Goal: Information Seeking & Learning: Compare options

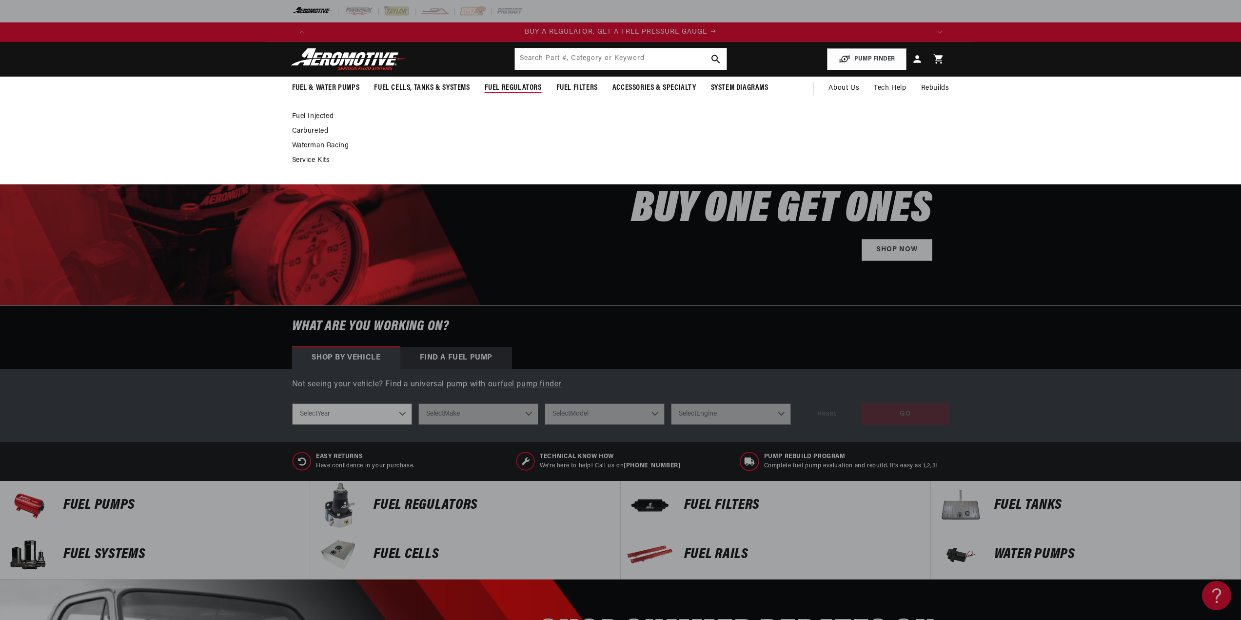
click at [318, 116] on link "Fuel Injected" at bounding box center [615, 116] width 647 height 9
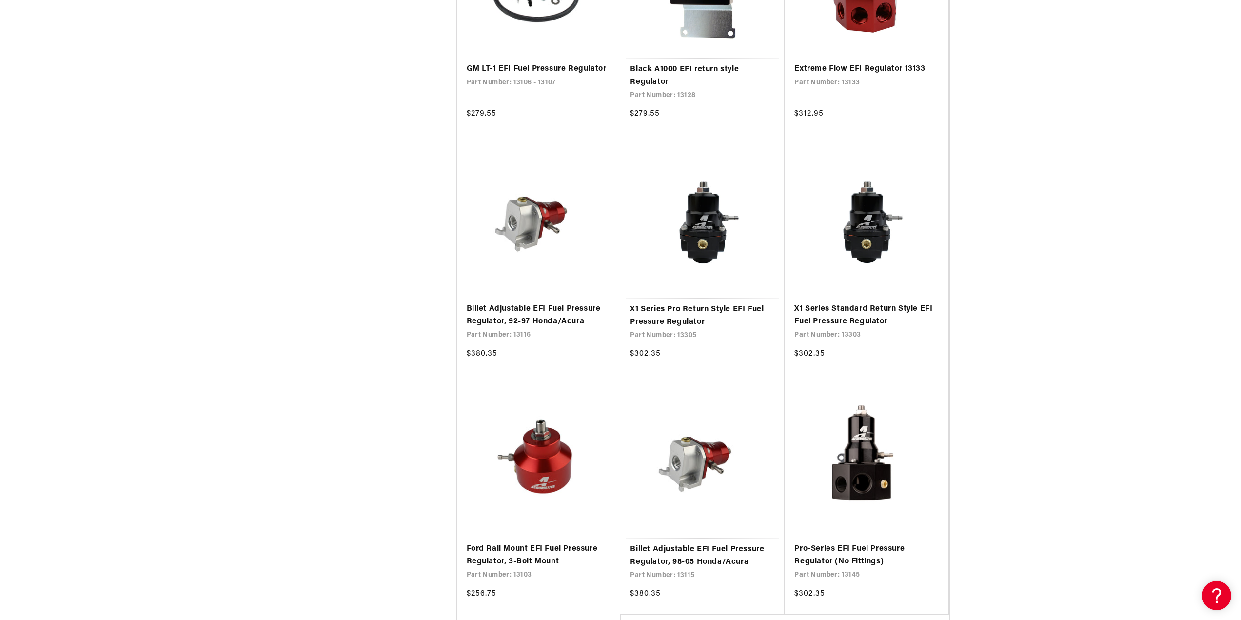
scroll to position [1755, 0]
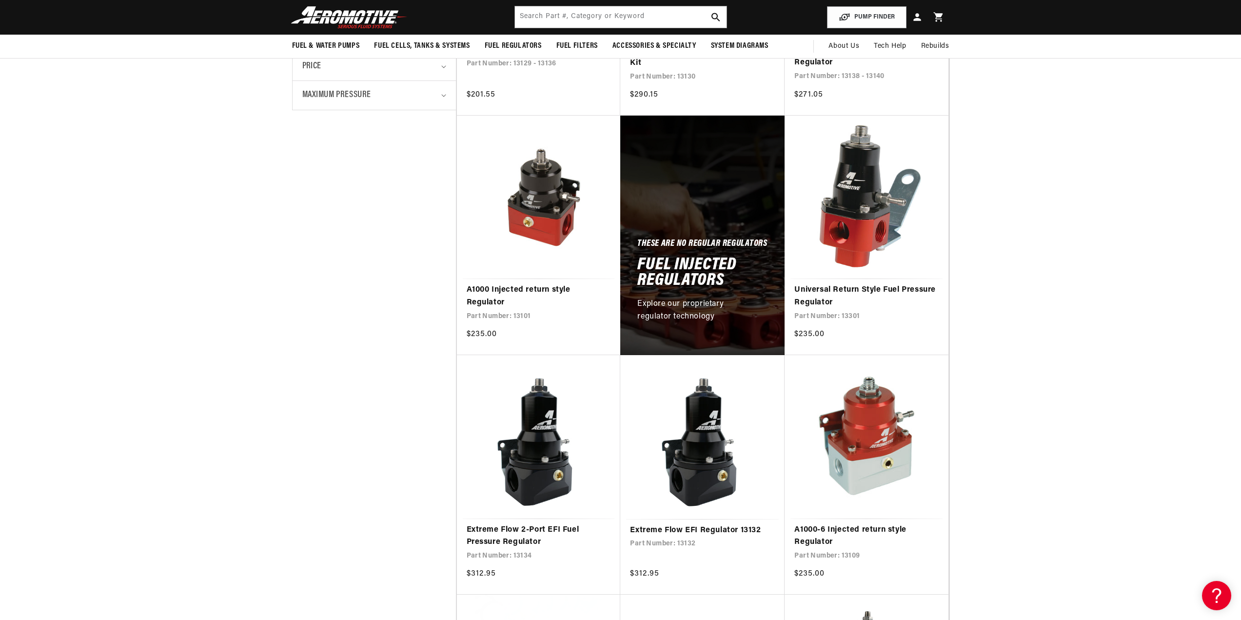
scroll to position [342, 0]
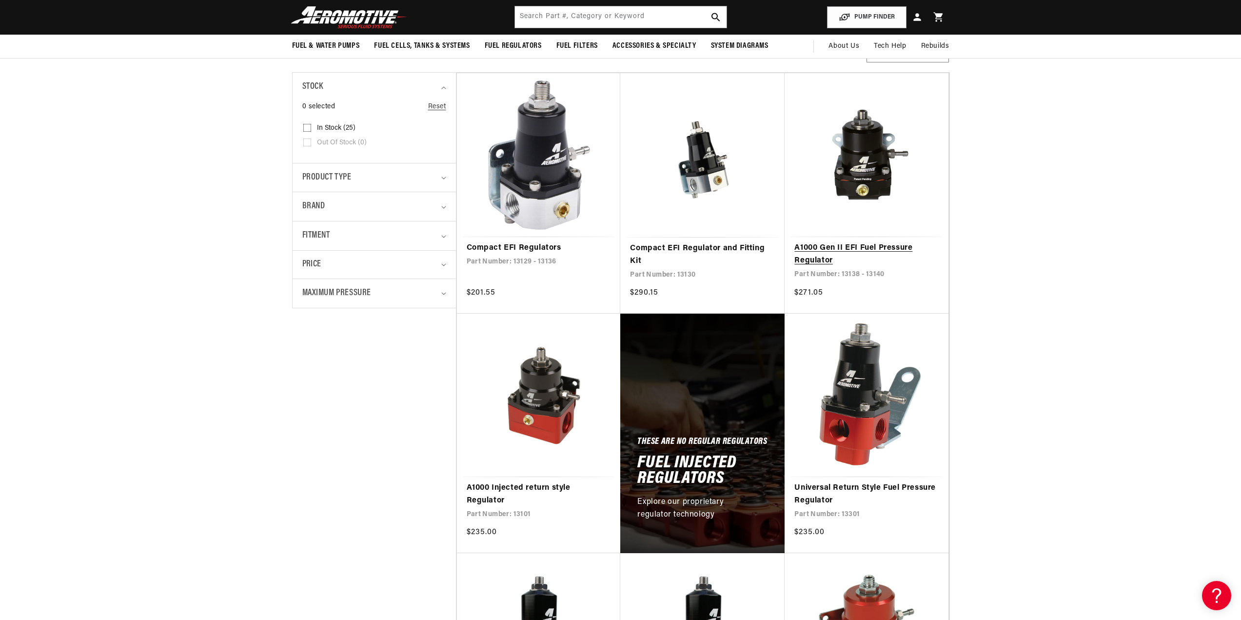
click at [817, 248] on link "A1000 Gen II EFI Fuel Pressure Regulator" at bounding box center [866, 254] width 144 height 25
click at [526, 250] on link "Compact EFI Regulators" at bounding box center [539, 248] width 144 height 13
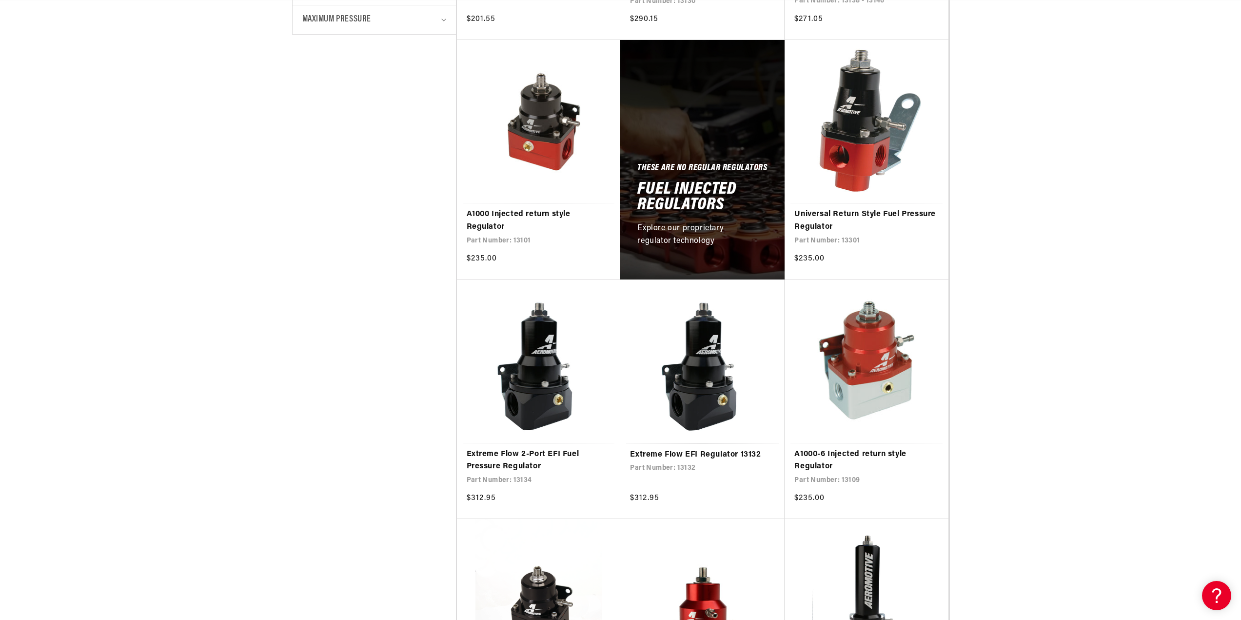
scroll to position [488, 0]
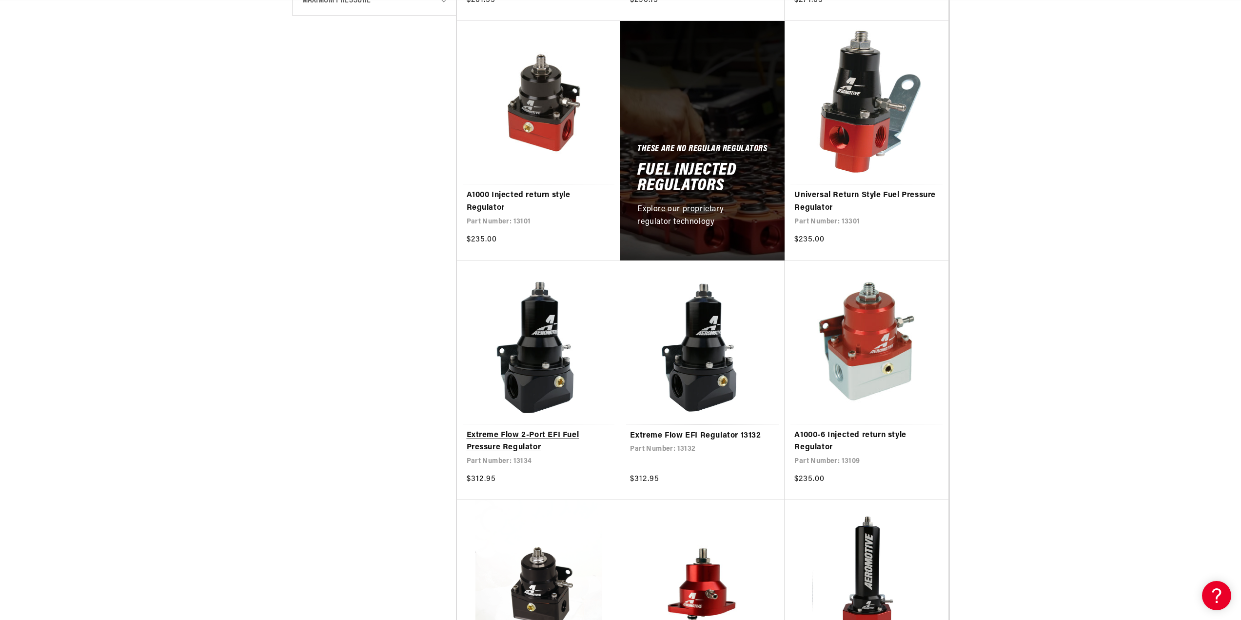
click at [495, 439] on link "Extreme Flow 2-Port EFI Fuel Pressure Regulator" at bounding box center [539, 441] width 144 height 25
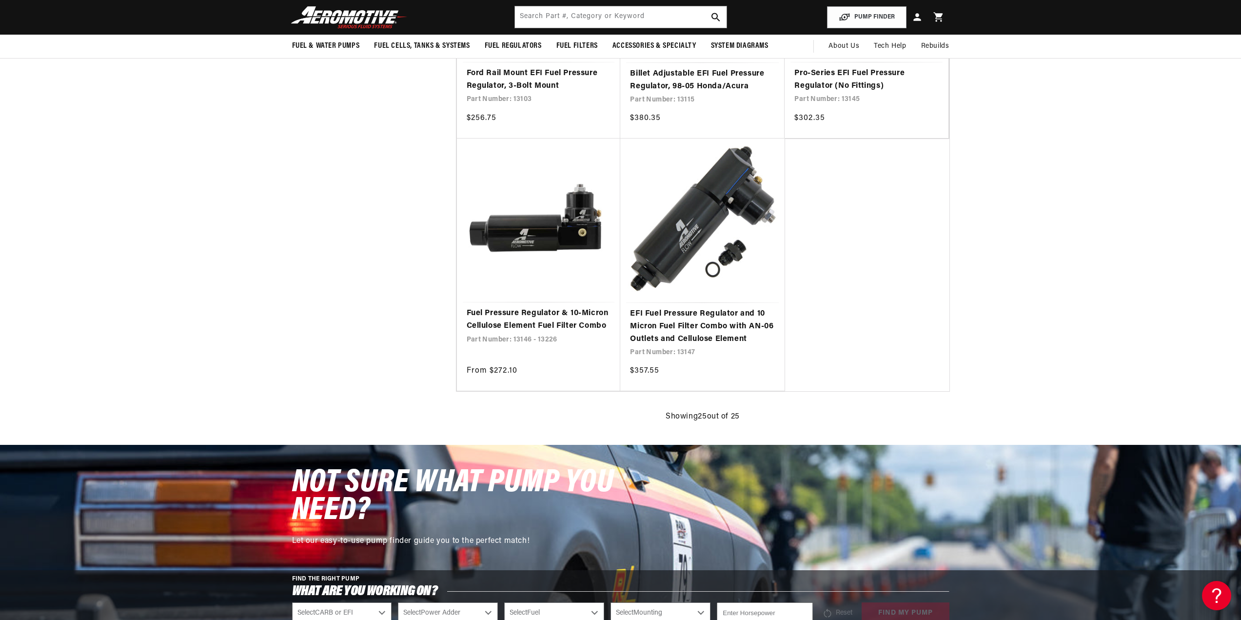
scroll to position [1999, 0]
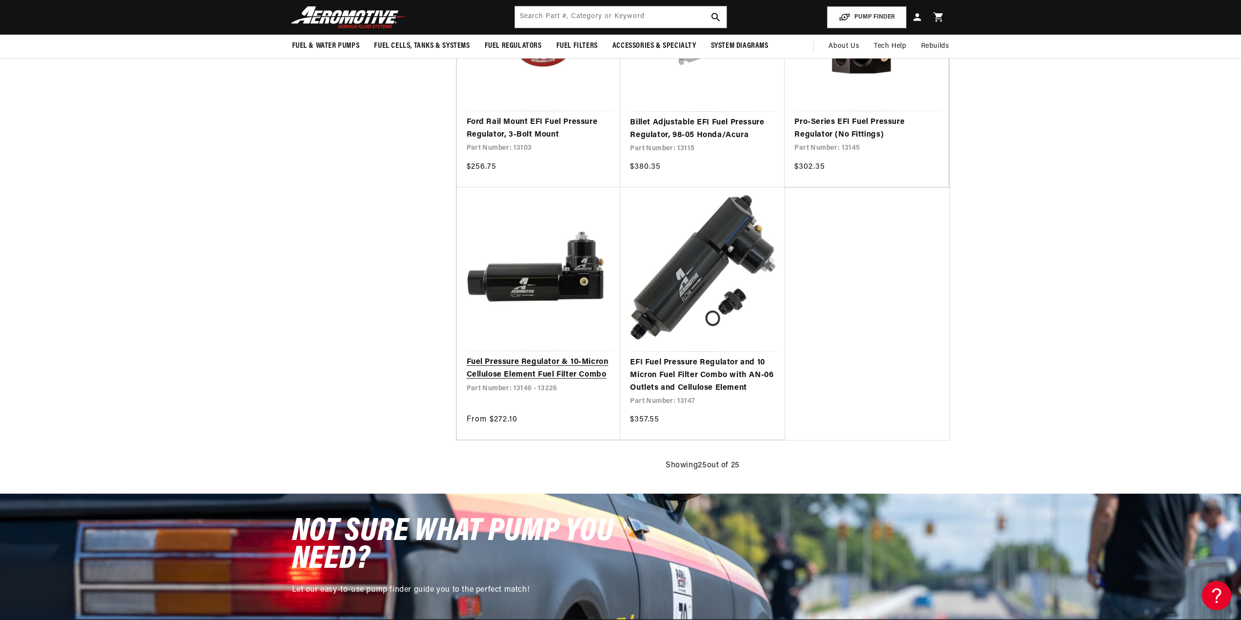
click at [581, 363] on link "Fuel Pressure Regulator & 10-Micron Cellulose Element Fuel Filter Combo" at bounding box center [539, 368] width 144 height 25
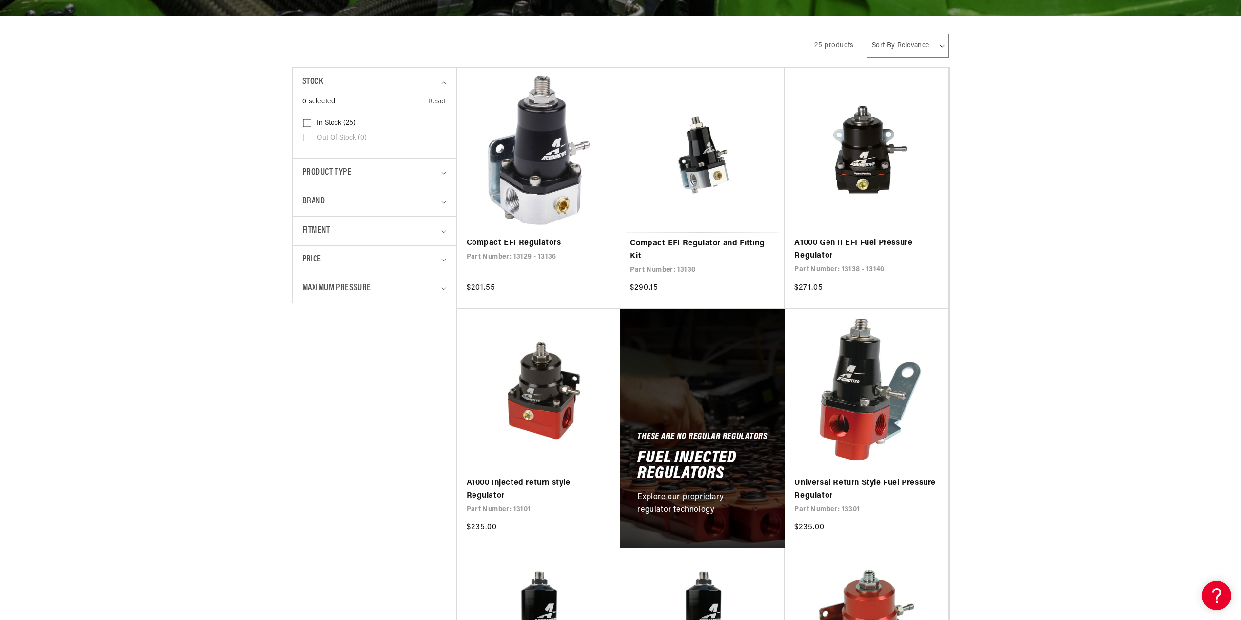
scroll to position [293, 0]
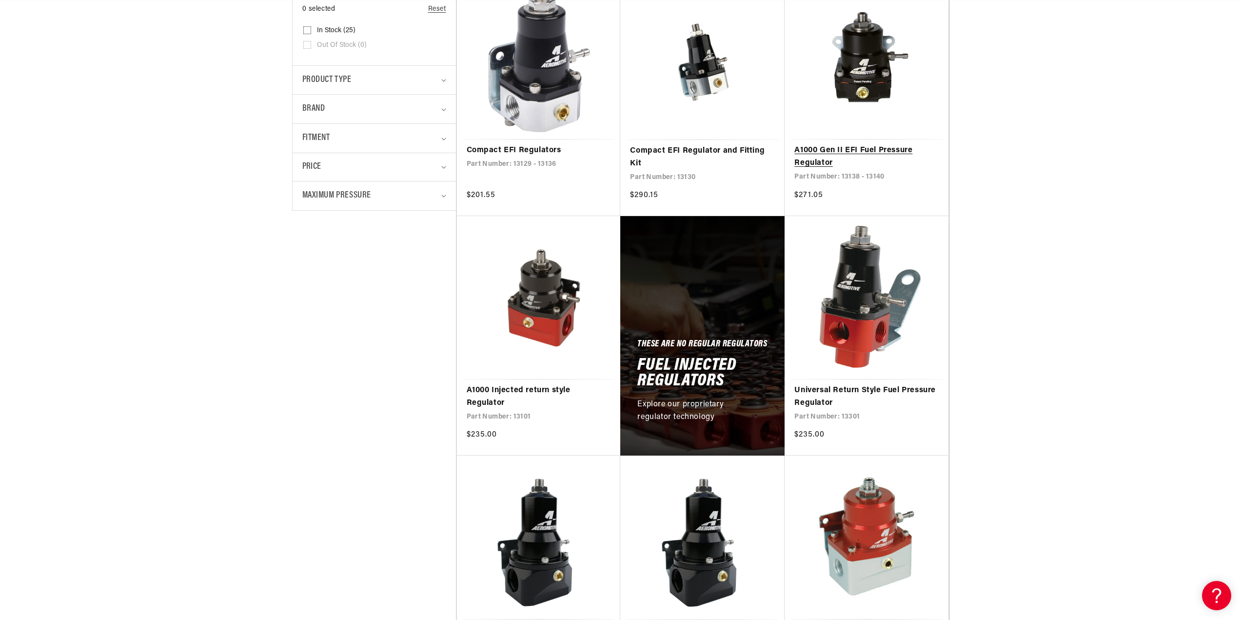
click at [823, 154] on link "A1000 Gen II EFI Fuel Pressure Regulator" at bounding box center [866, 156] width 144 height 25
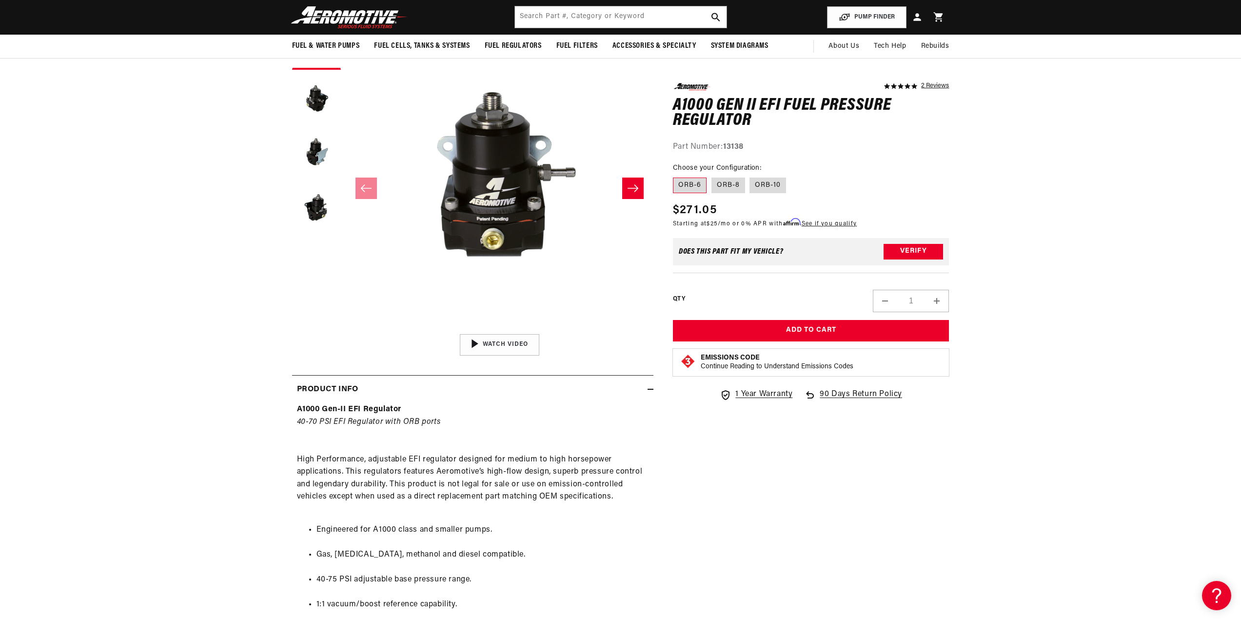
scroll to position [98, 0]
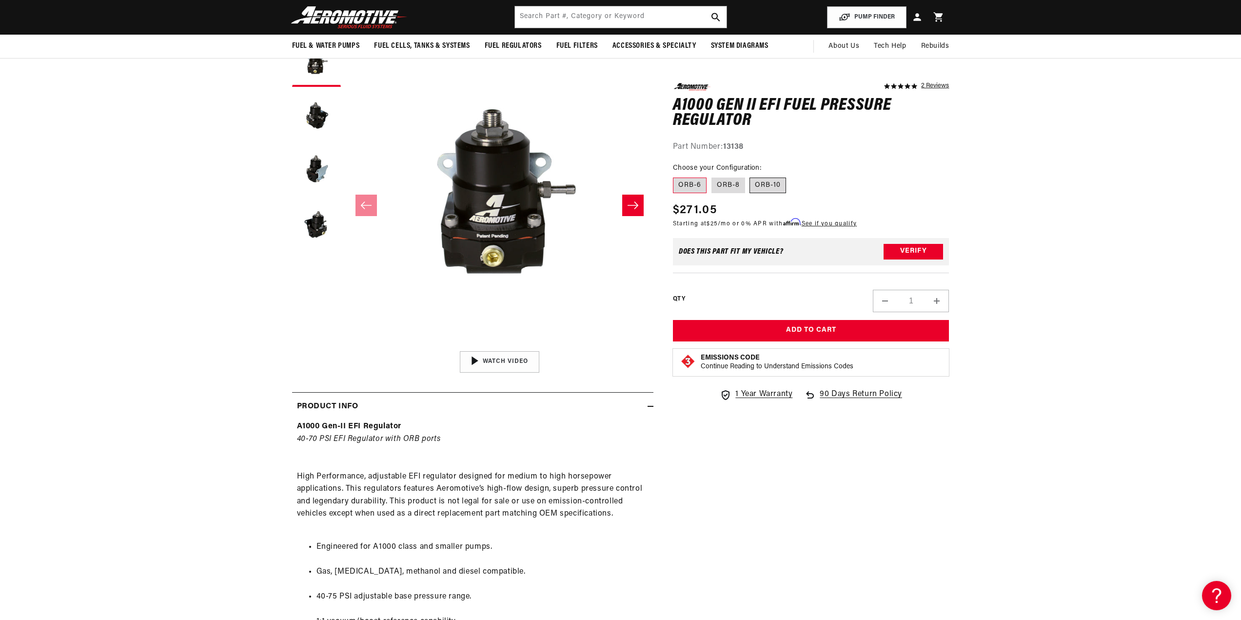
click at [773, 185] on label "ORB-10" at bounding box center [767, 185] width 37 height 16
click at [750, 176] on input "ORB-10" at bounding box center [750, 176] width 0 height 0
radio input "true"
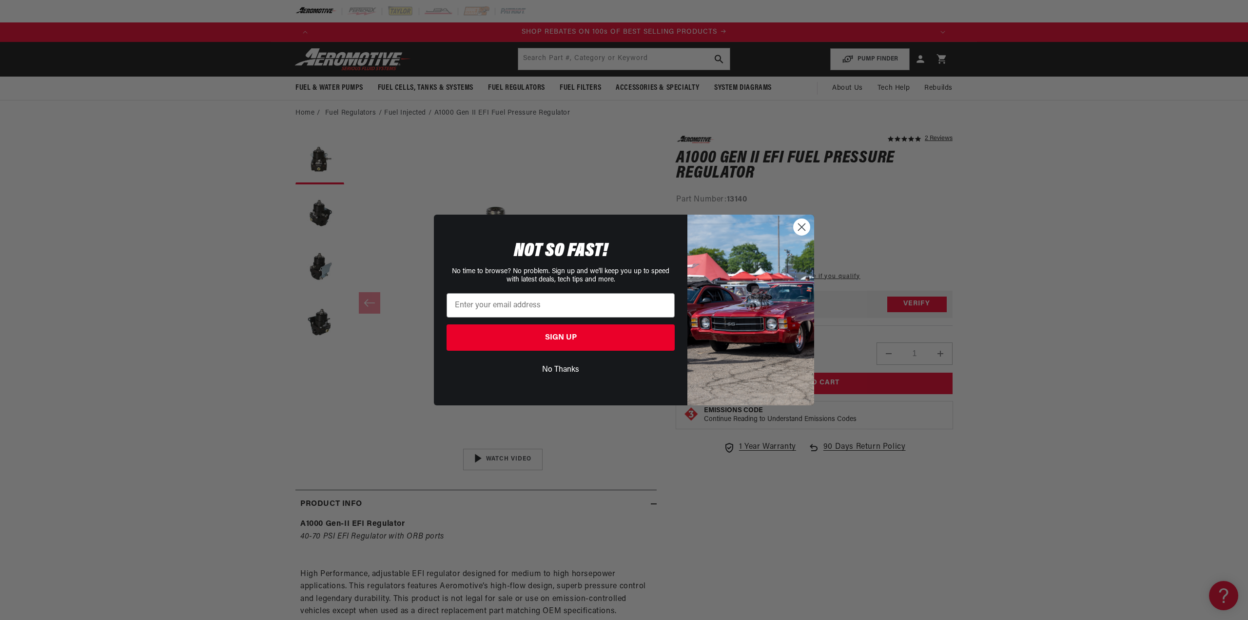
click at [805, 230] on circle "Close dialog" at bounding box center [802, 227] width 16 height 16
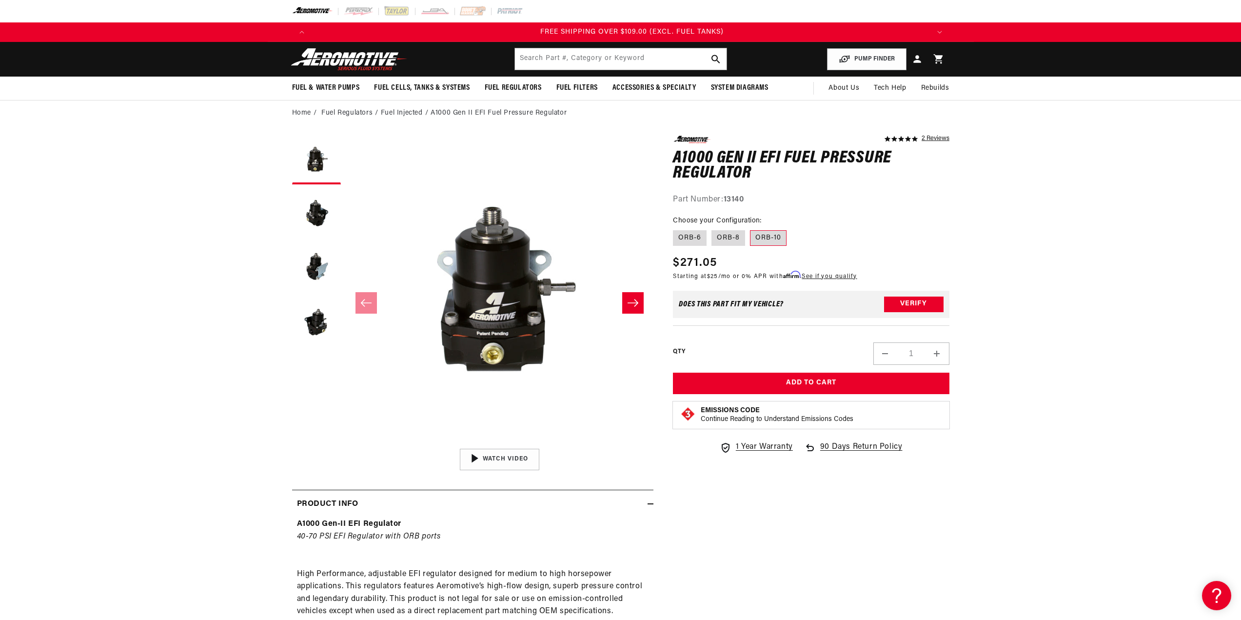
scroll to position [0, 1855]
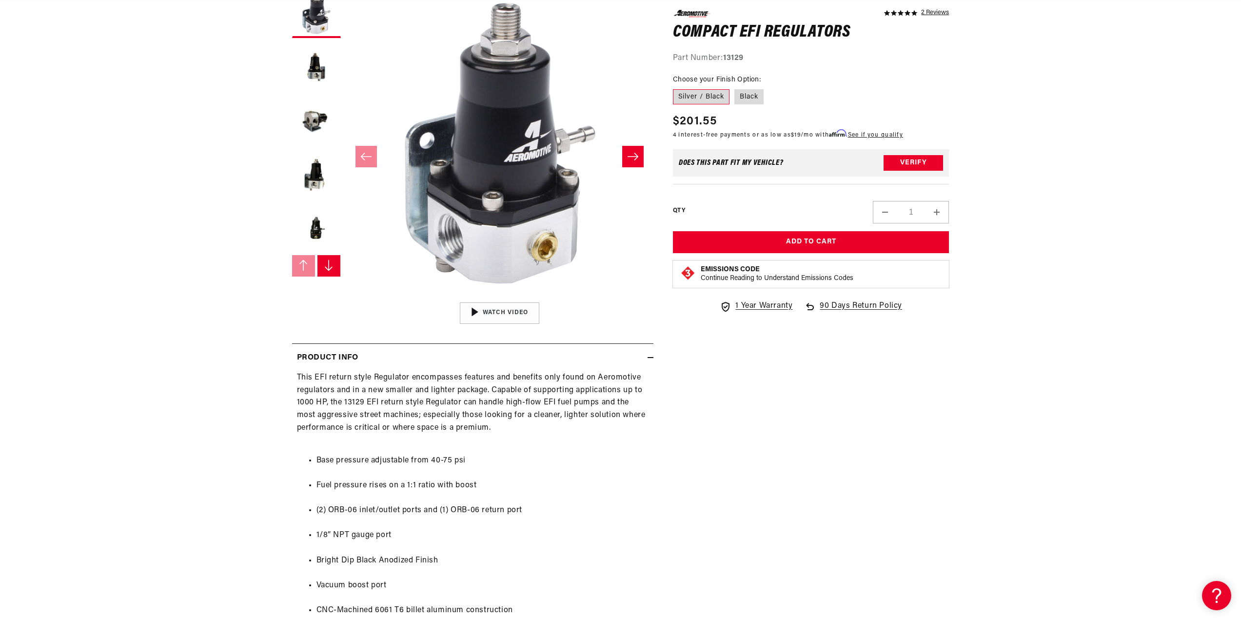
scroll to position [0, 618]
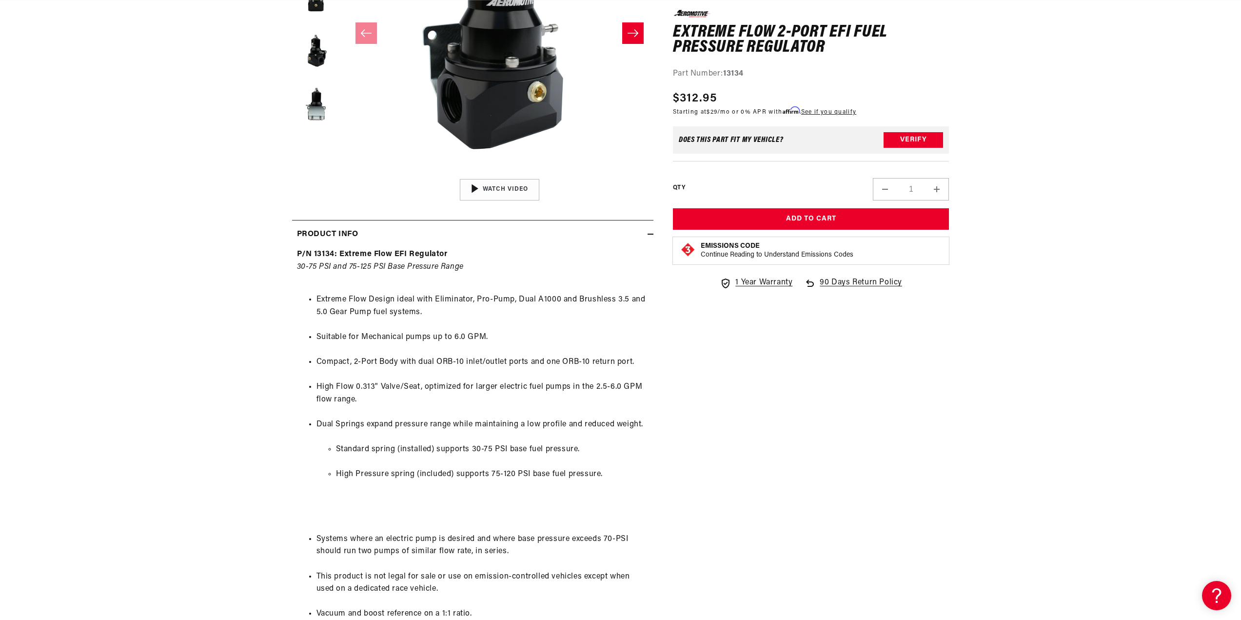
scroll to position [293, 0]
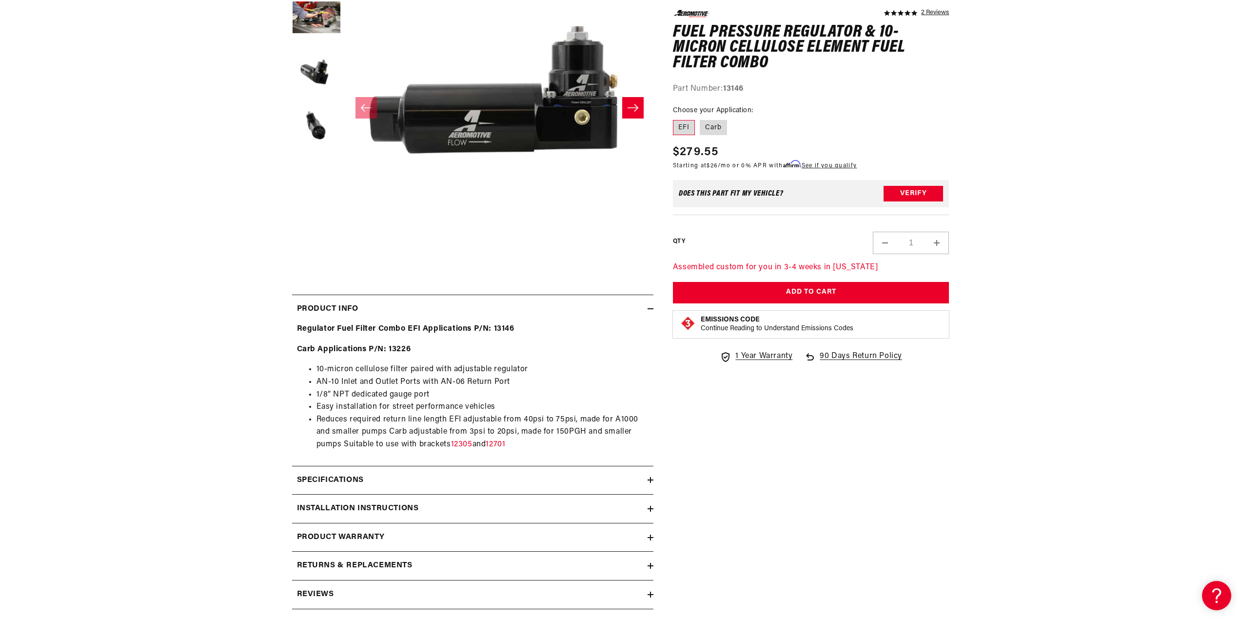
scroll to position [0, 1855]
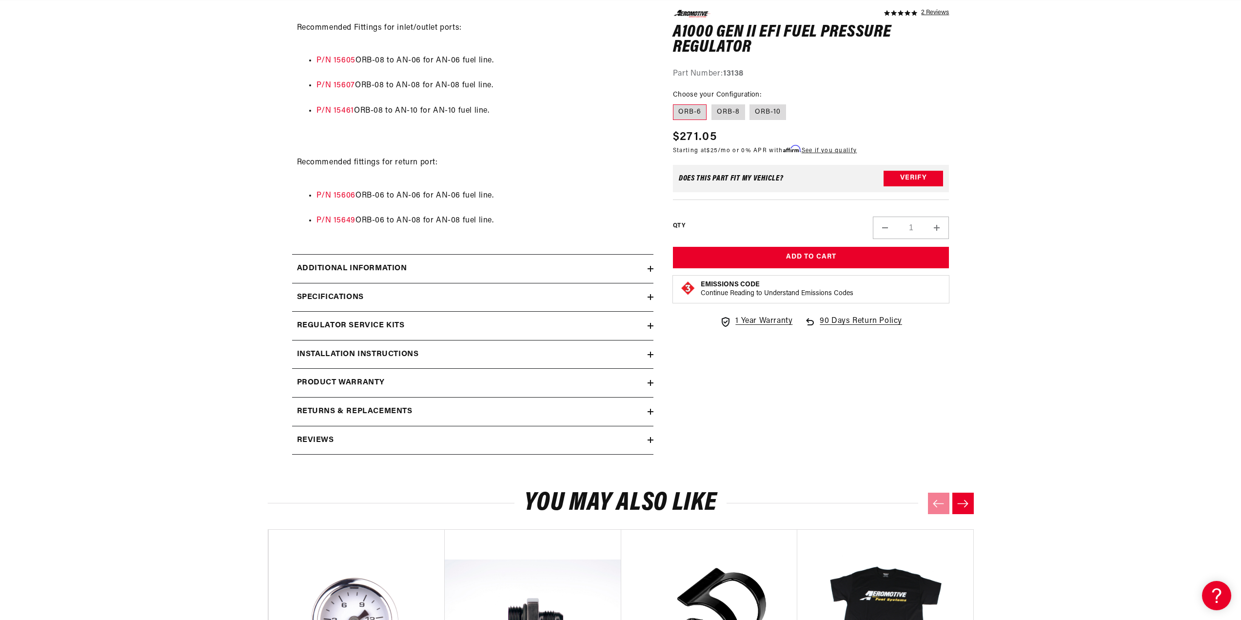
scroll to position [926, 0]
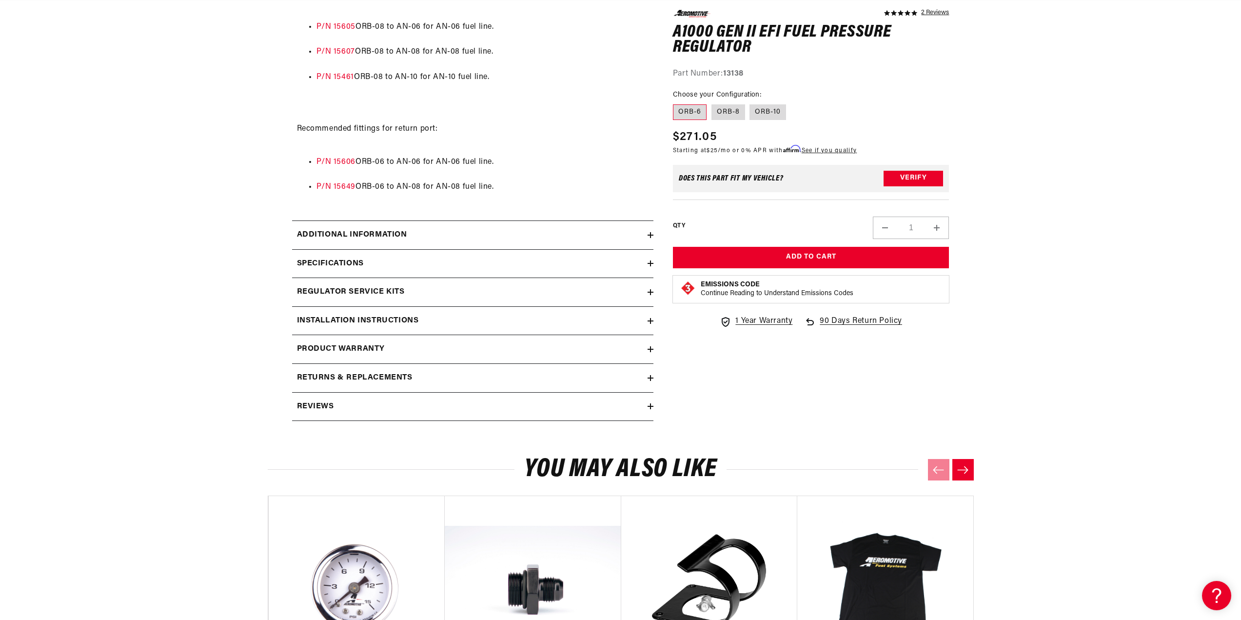
click at [329, 233] on h2 "Additional information" at bounding box center [352, 235] width 110 height 13
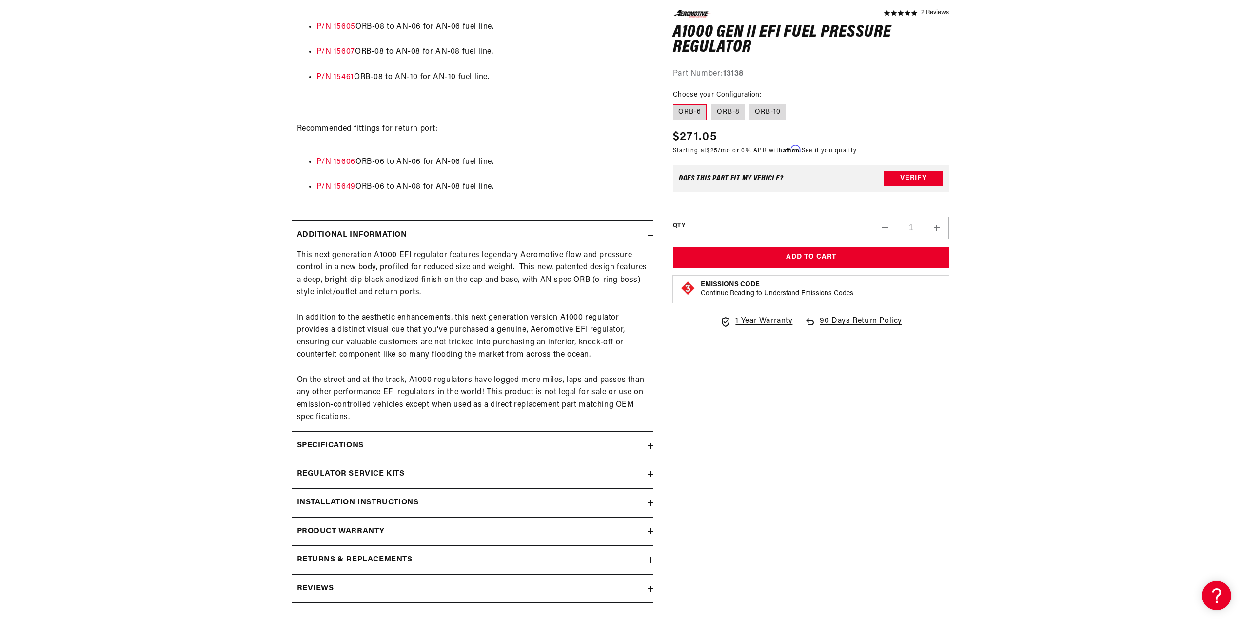
scroll to position [0, 0]
click at [329, 233] on h2 "Additional information" at bounding box center [352, 235] width 110 height 13
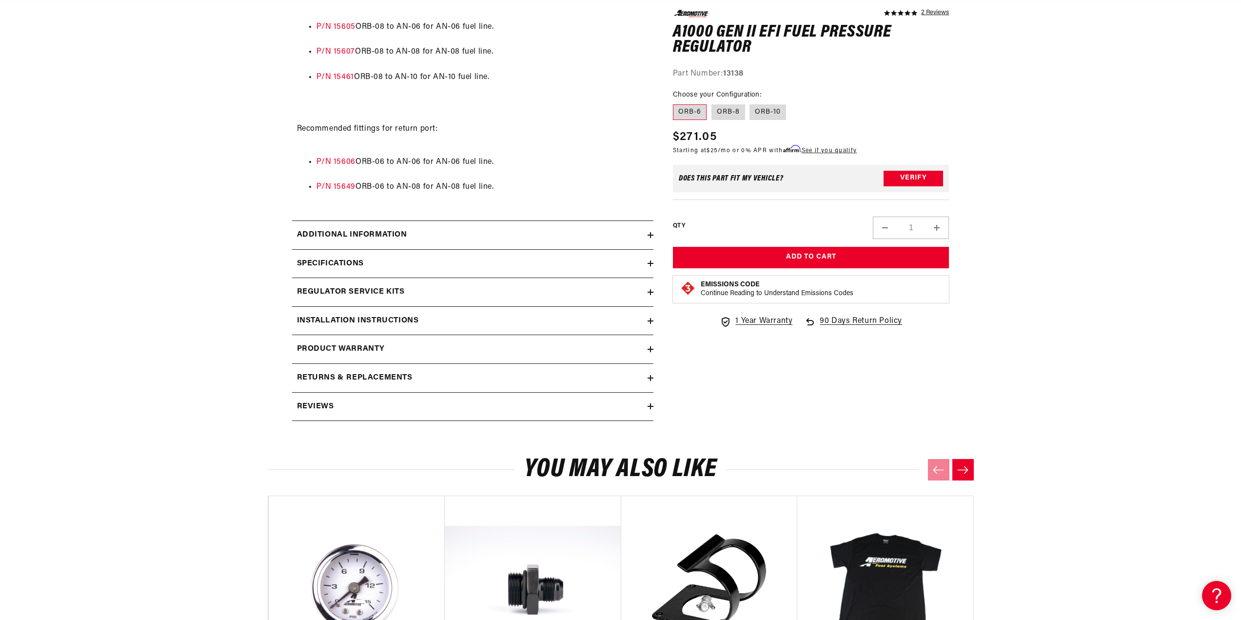
scroll to position [0, 618]
click at [335, 266] on h2 "Specifications" at bounding box center [330, 263] width 67 height 13
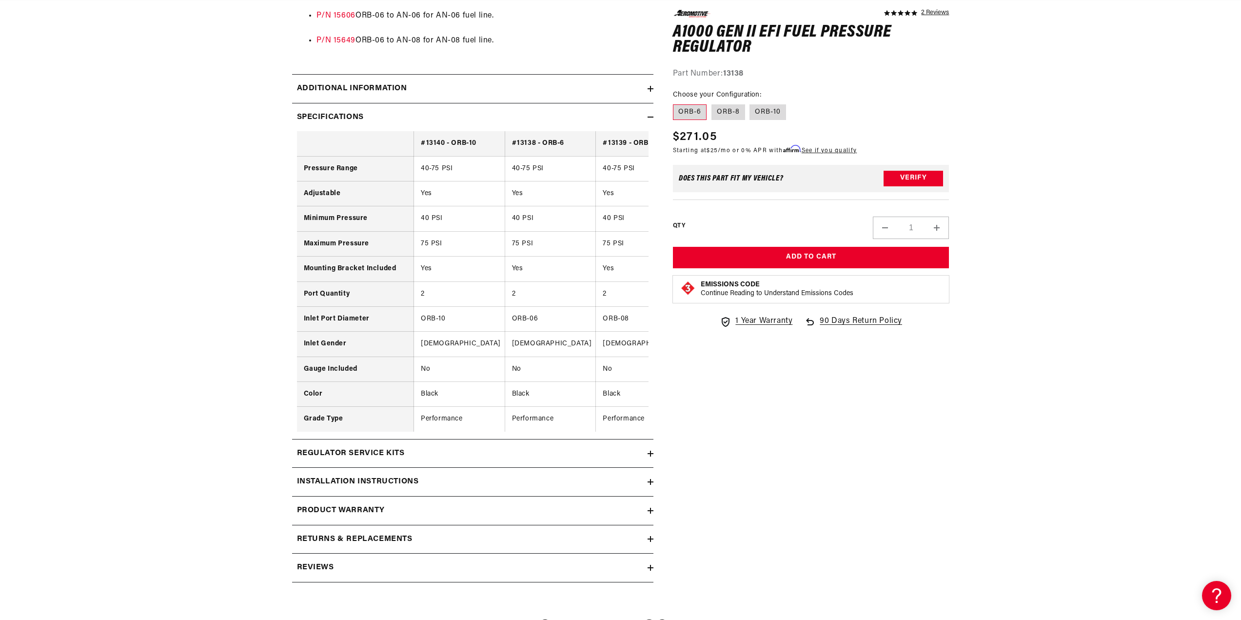
scroll to position [0, 0]
click at [365, 113] on div "Specifications" at bounding box center [469, 117] width 355 height 13
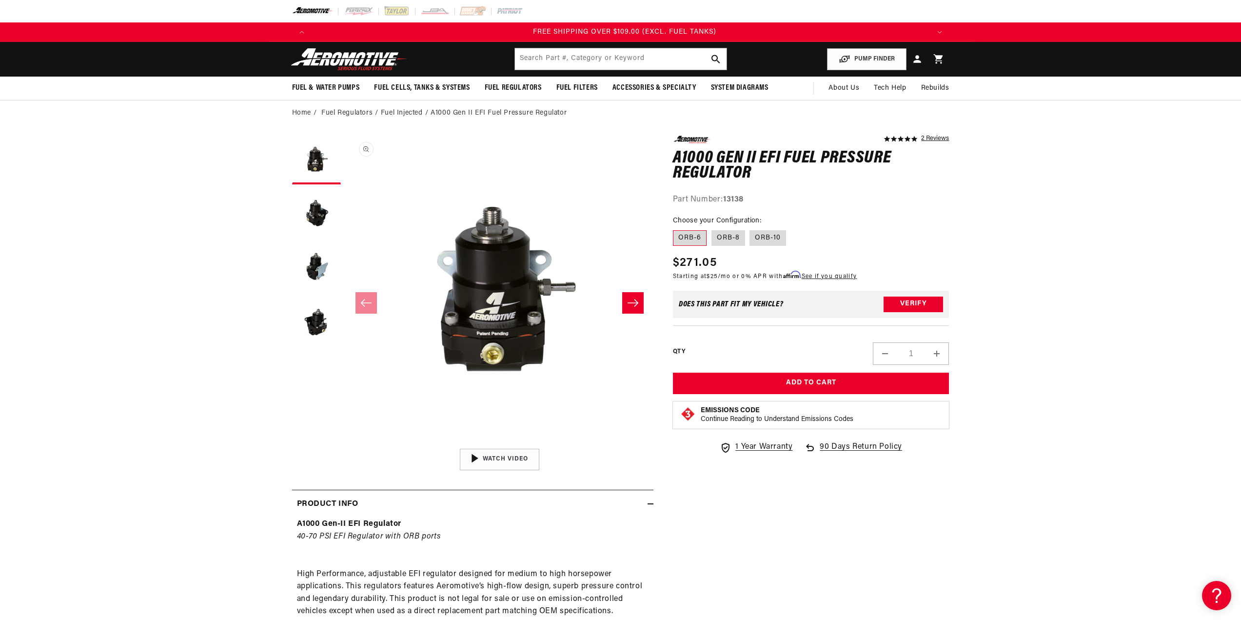
scroll to position [0, 1855]
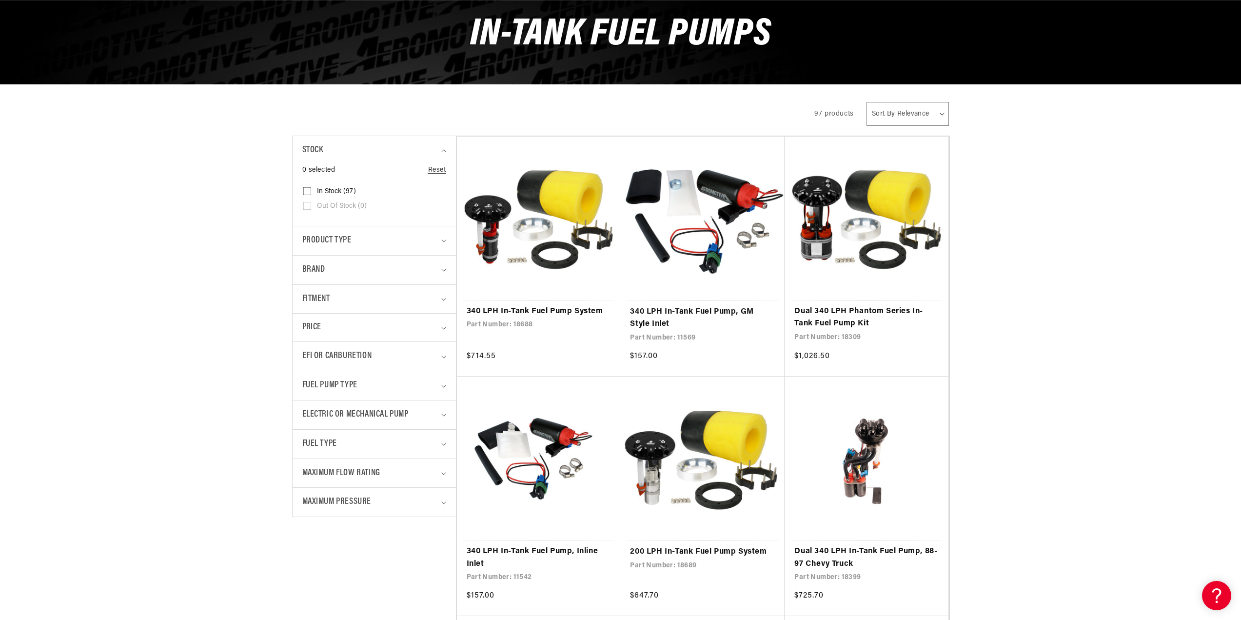
scroll to position [146, 0]
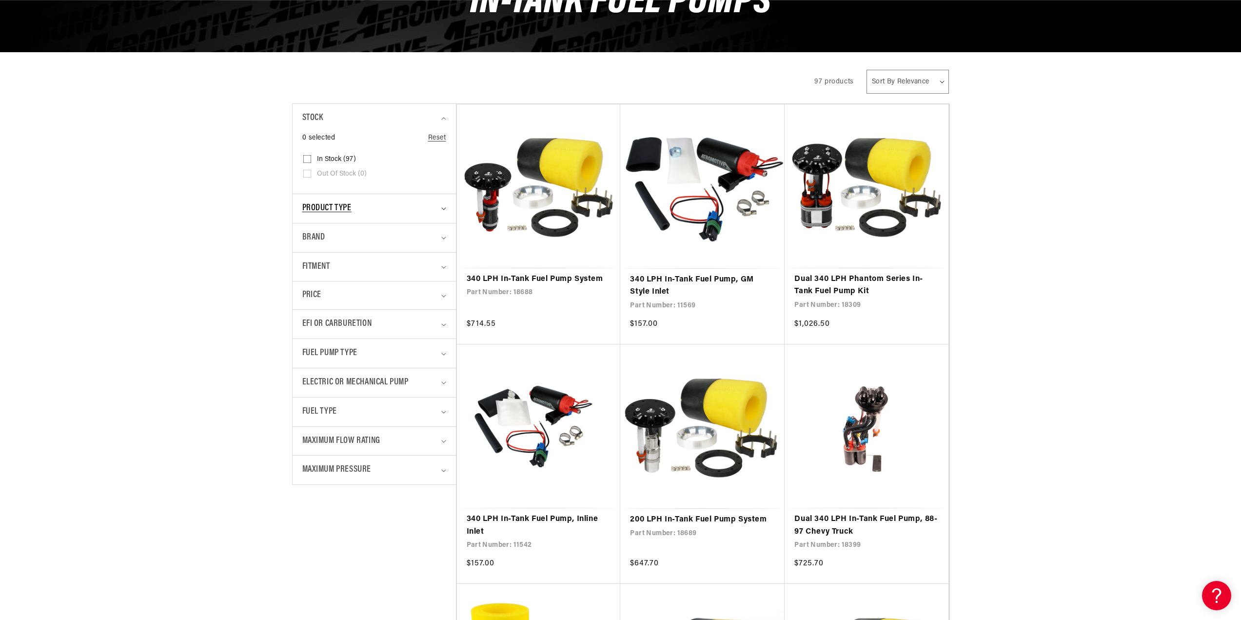
click at [325, 210] on span "Product type" at bounding box center [326, 208] width 49 height 14
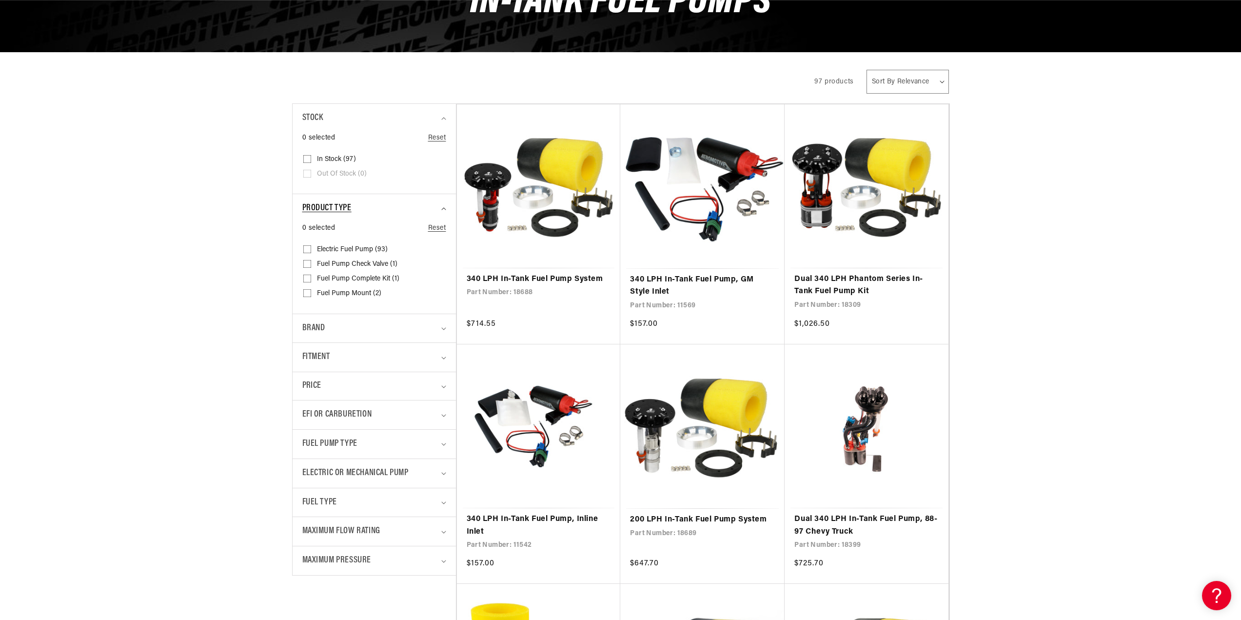
scroll to position [0, 618]
click at [326, 207] on span "Product type" at bounding box center [326, 208] width 49 height 14
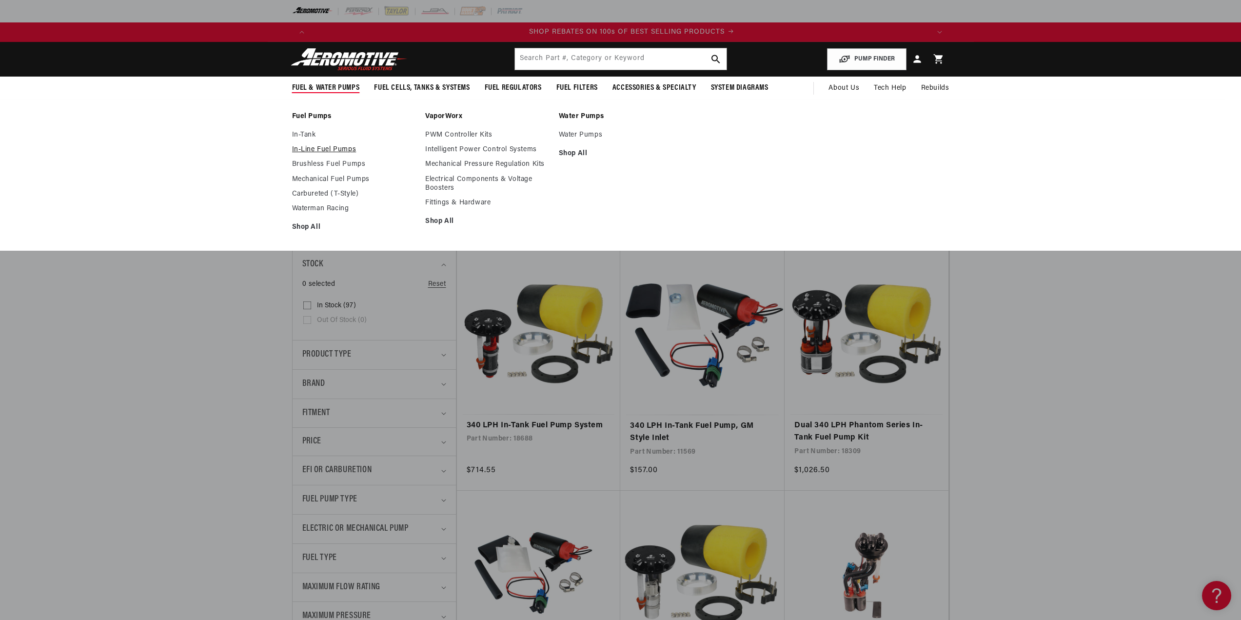
scroll to position [0, 1236]
click at [308, 149] on link "In-Line Fuel Pumps" at bounding box center [354, 149] width 124 height 9
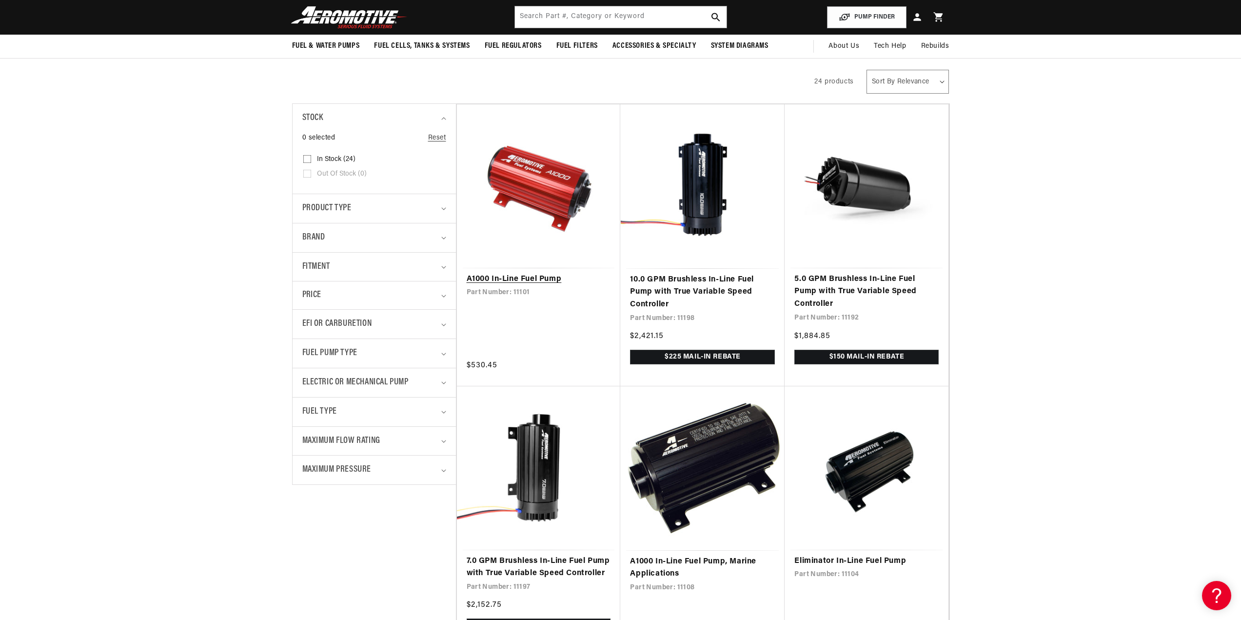
scroll to position [0, 618]
click at [527, 280] on link "A1000 In-Line Fuel Pump" at bounding box center [539, 279] width 144 height 13
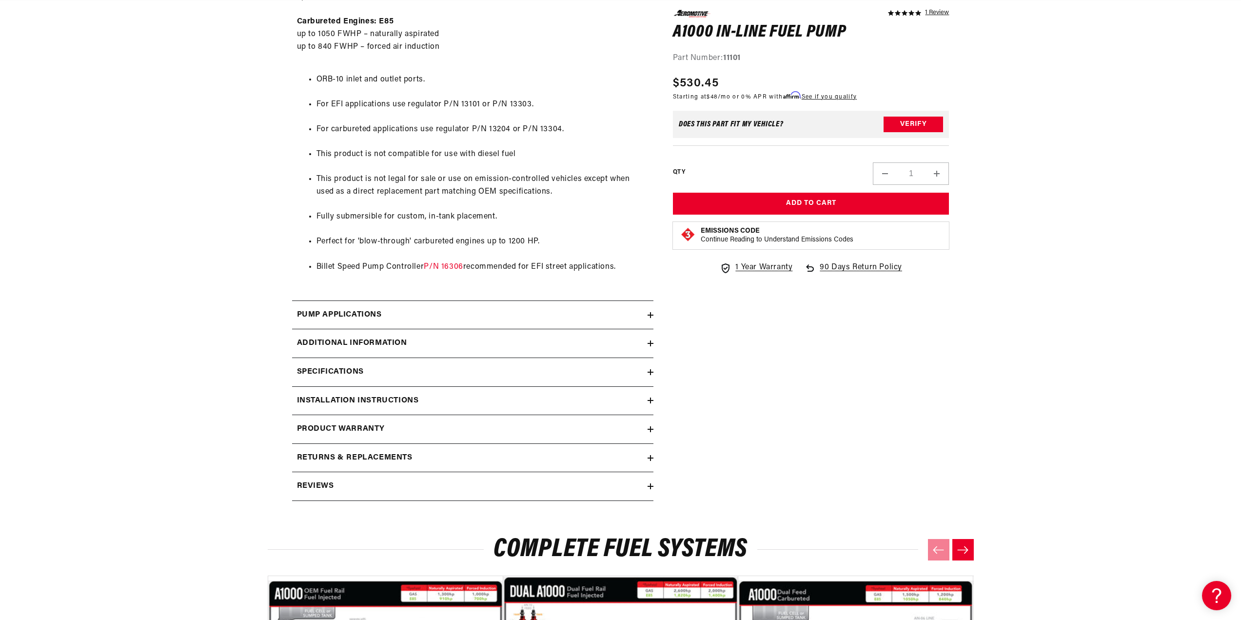
scroll to position [731, 0]
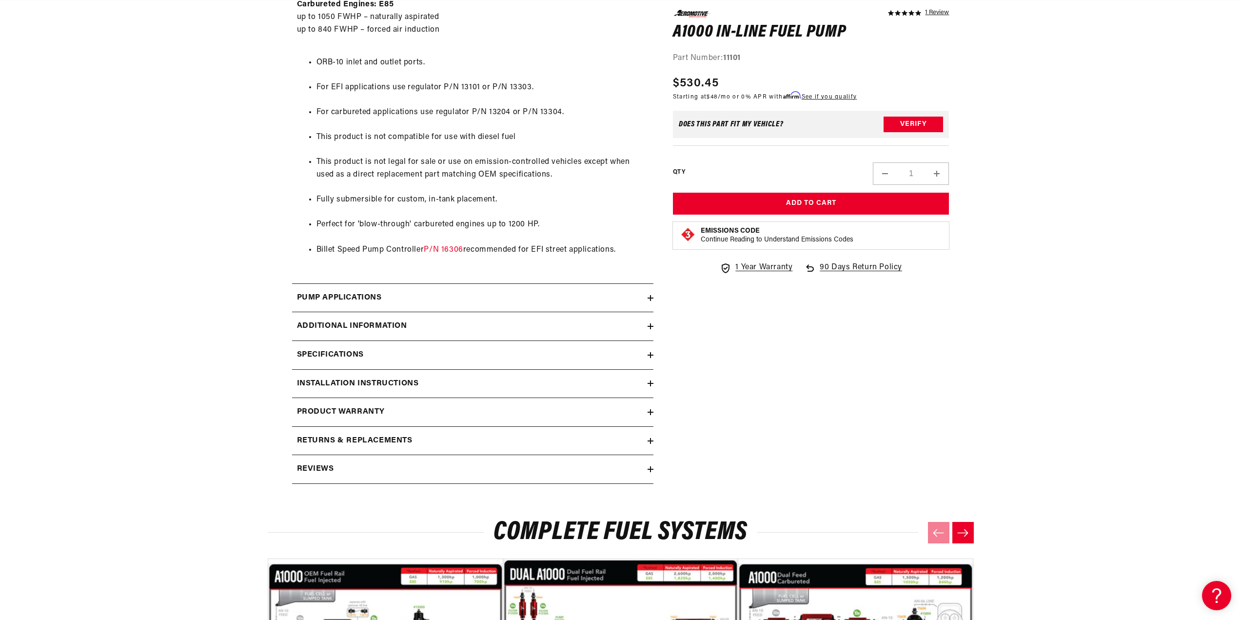
click at [315, 293] on h2 "Pump Applications" at bounding box center [339, 298] width 85 height 13
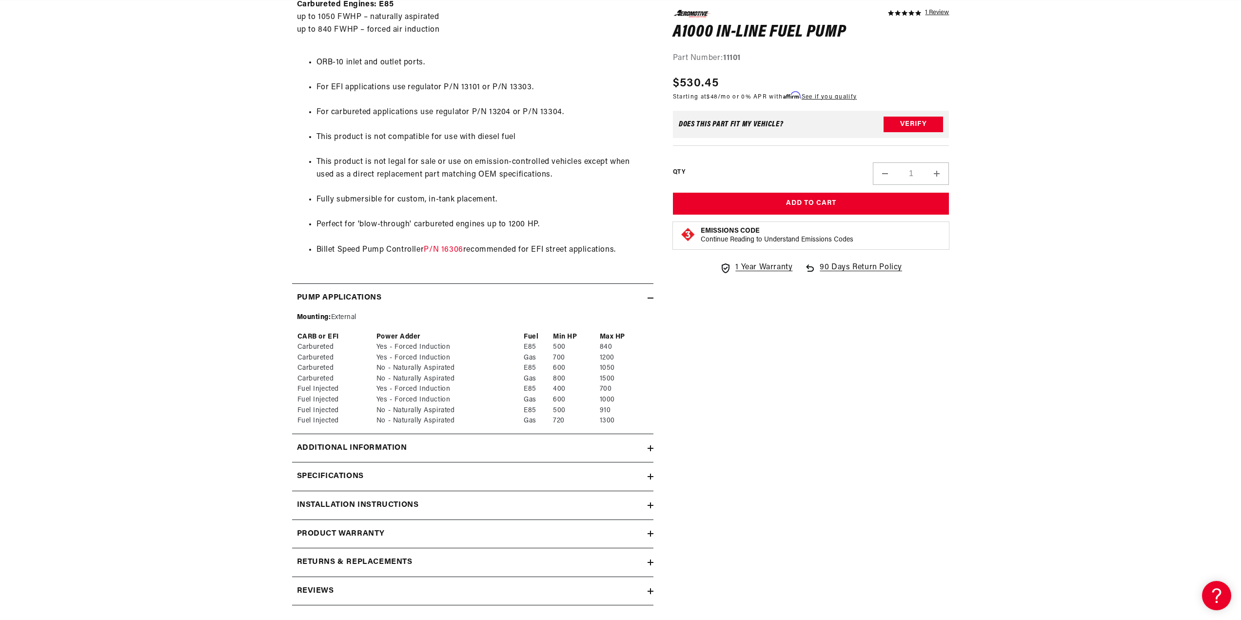
click at [315, 293] on h2 "Pump Applications" at bounding box center [339, 298] width 85 height 13
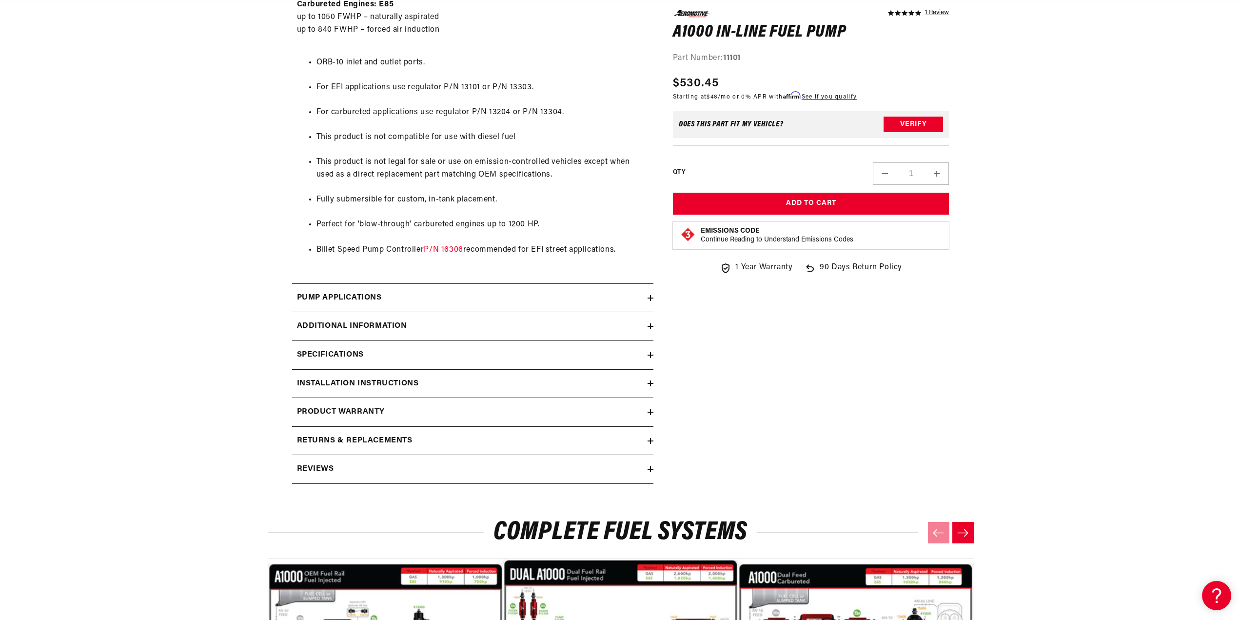
scroll to position [0, 0]
click at [327, 325] on h2 "Additional information" at bounding box center [352, 326] width 110 height 13
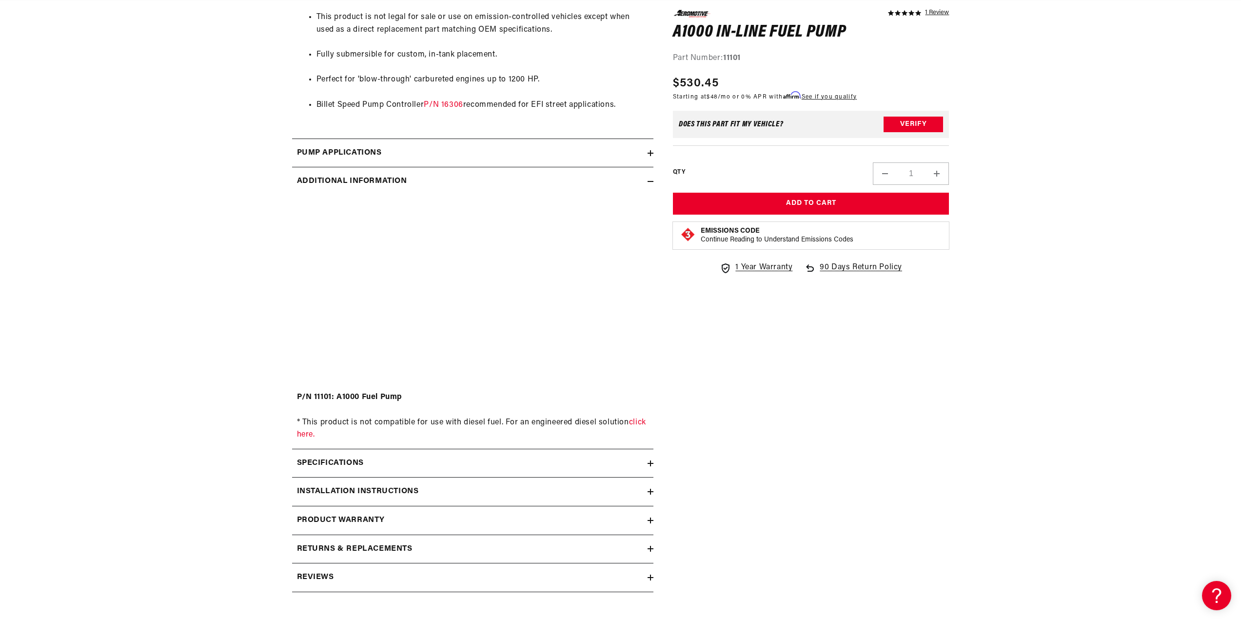
scroll to position [878, 0]
click at [328, 179] on h2 "Additional information" at bounding box center [352, 180] width 110 height 13
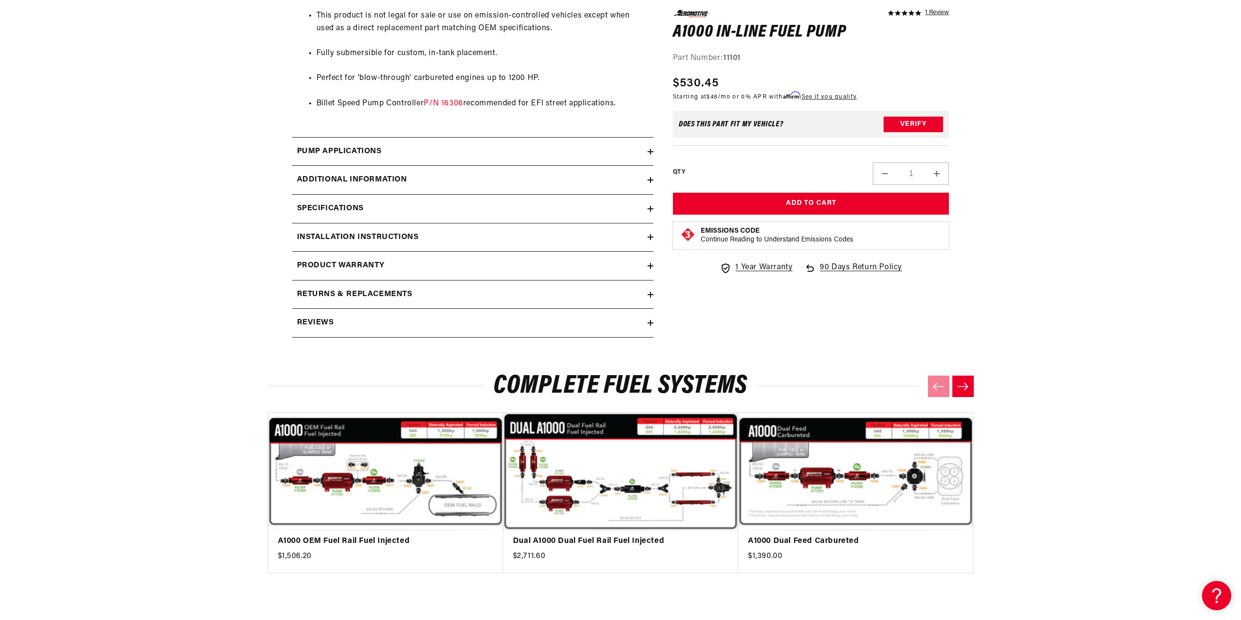
click at [331, 209] on h2 "Specifications" at bounding box center [330, 208] width 67 height 13
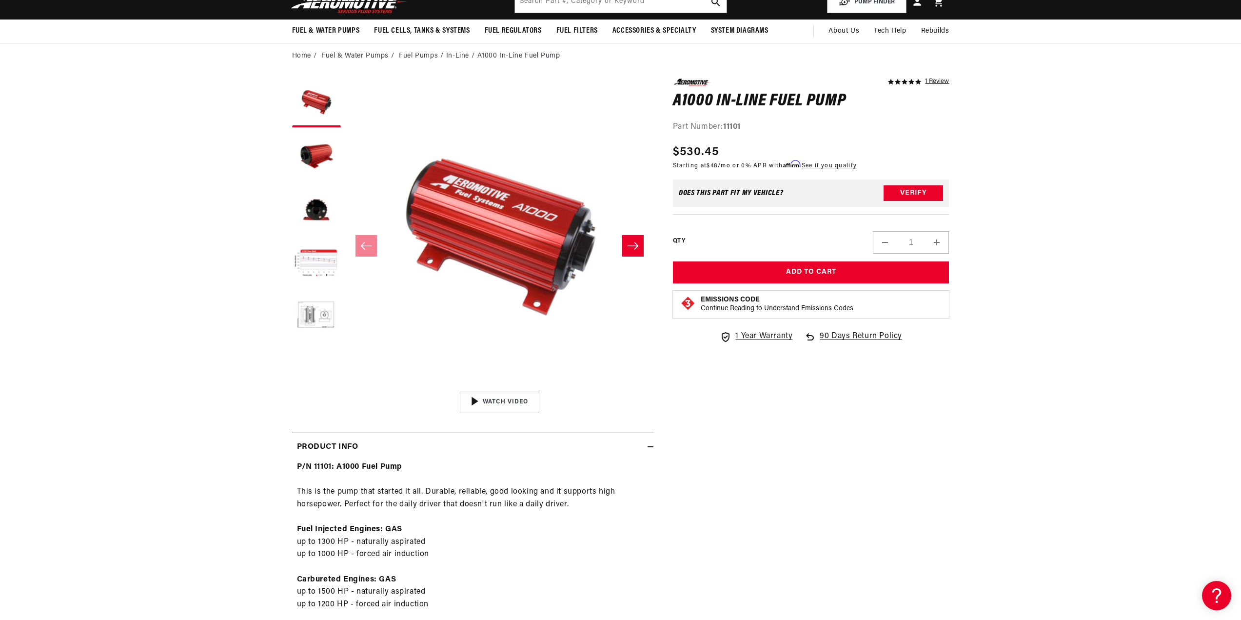
scroll to position [0, 0]
